Goal: Transaction & Acquisition: Purchase product/service

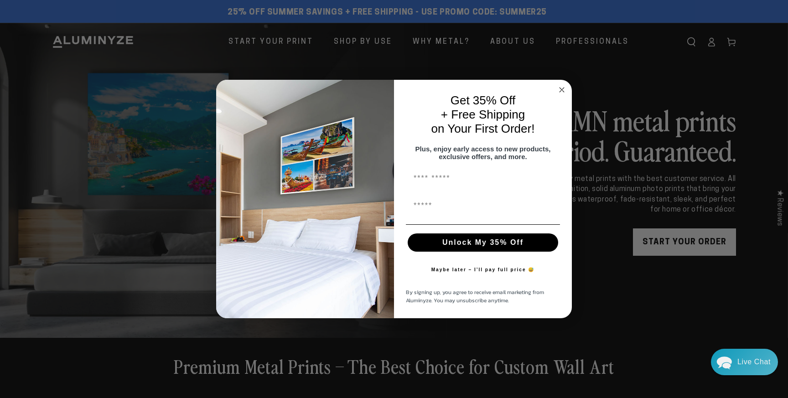
click at [563, 87] on circle "Close dialog" at bounding box center [561, 89] width 10 height 10
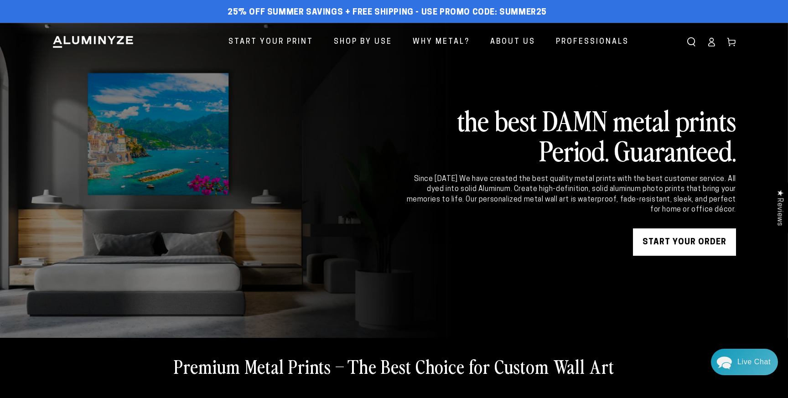
click at [118, 42] on img at bounding box center [93, 42] width 82 height 14
click at [715, 45] on icon at bounding box center [710, 41] width 9 height 9
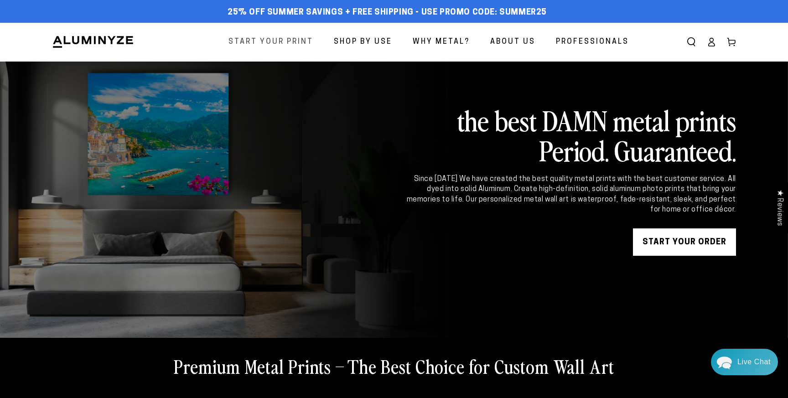
click at [269, 42] on span "Start Your Print" at bounding box center [270, 42] width 85 height 13
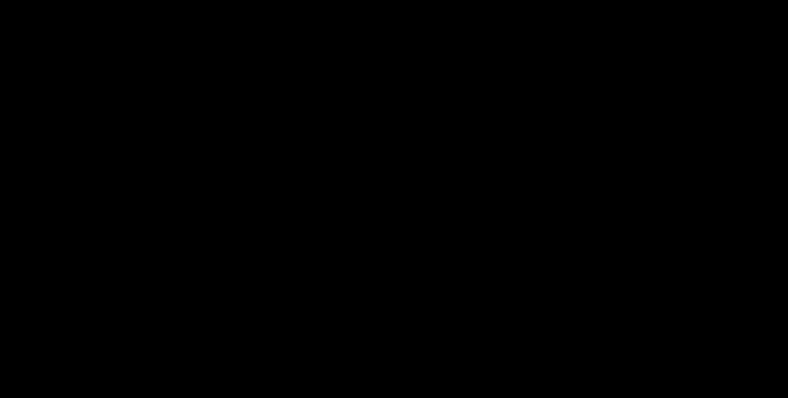
select select "**********"
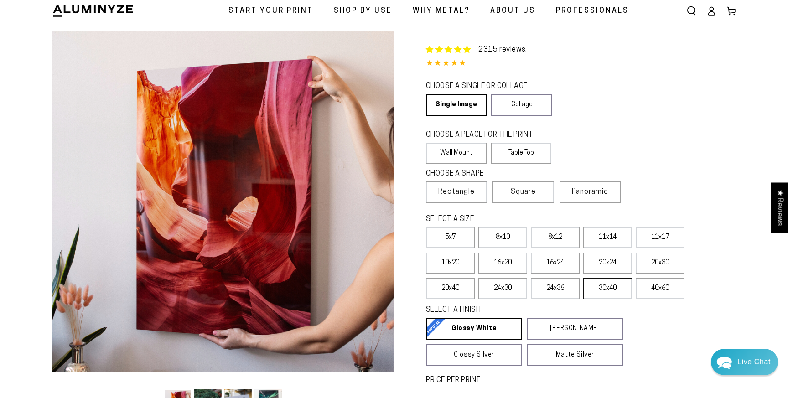
click at [611, 288] on label "30x40" at bounding box center [607, 288] width 49 height 21
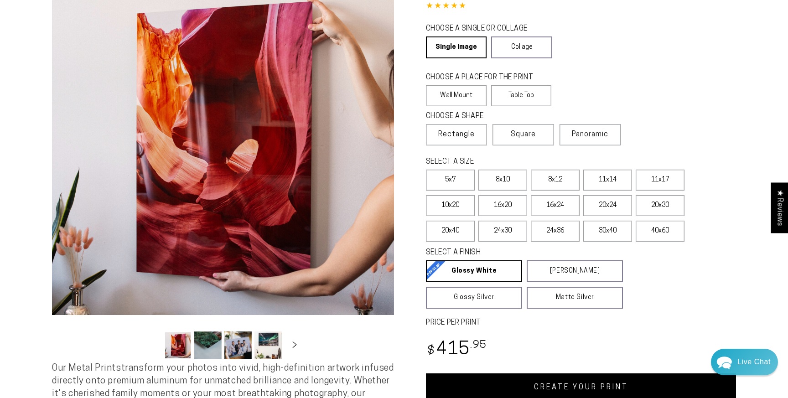
scroll to position [87, 0]
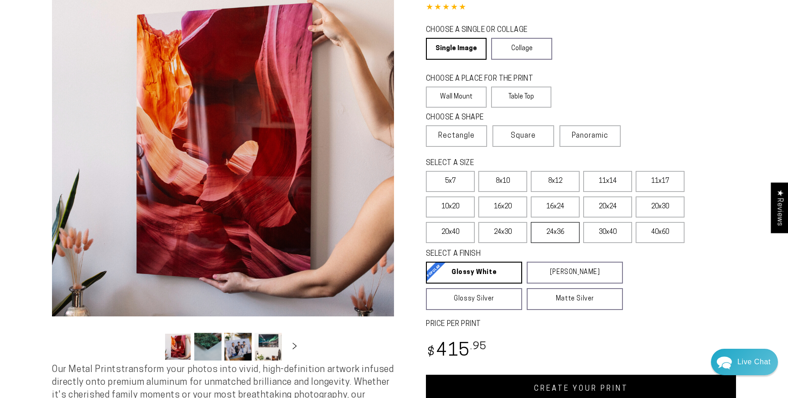
click at [554, 230] on label "24x36" at bounding box center [555, 232] width 49 height 21
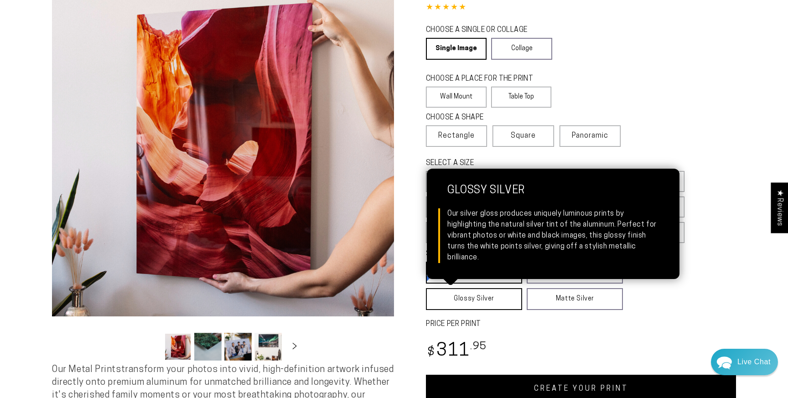
click at [457, 303] on link "Glossy Silver Glossy Silver Our silver gloss produces uniquely luminous prints …" at bounding box center [474, 299] width 96 height 22
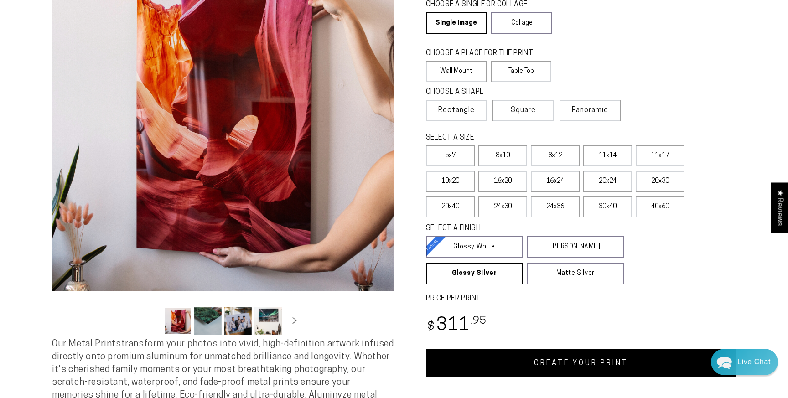
scroll to position [129, 0]
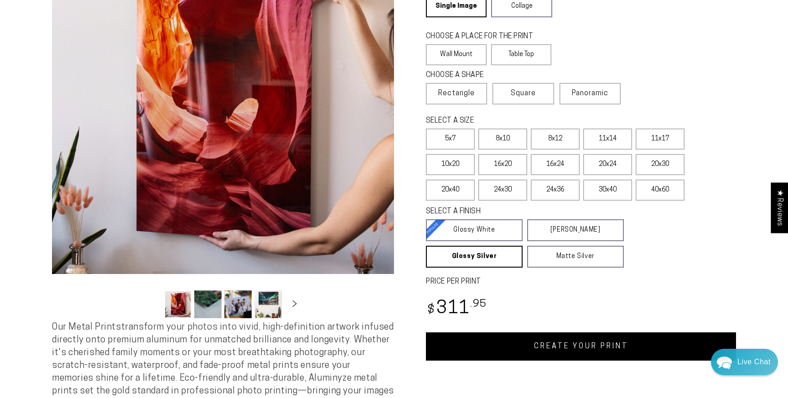
click at [558, 342] on link "CREATE YOUR PRINT" at bounding box center [581, 346] width 310 height 28
